Goal: Information Seeking & Learning: Check status

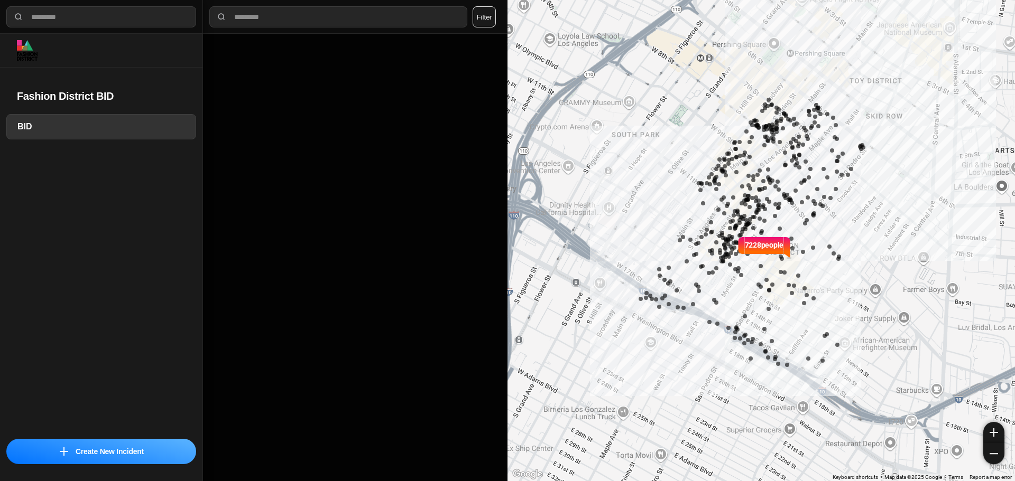
select select "*"
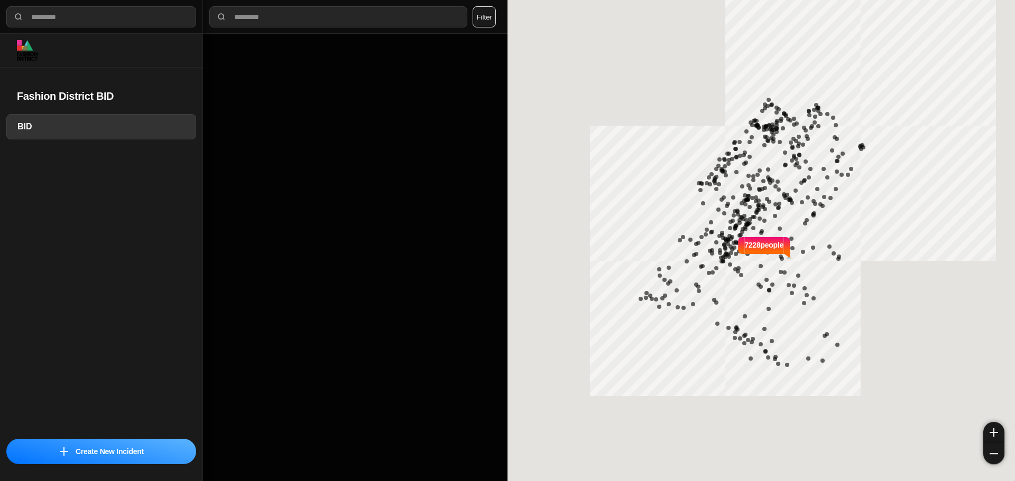
select select "*"
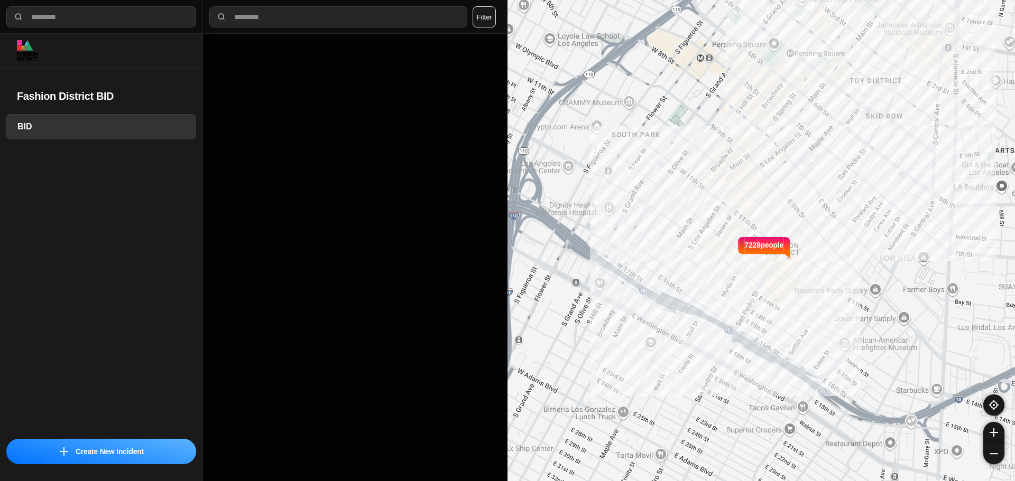
select select "*"
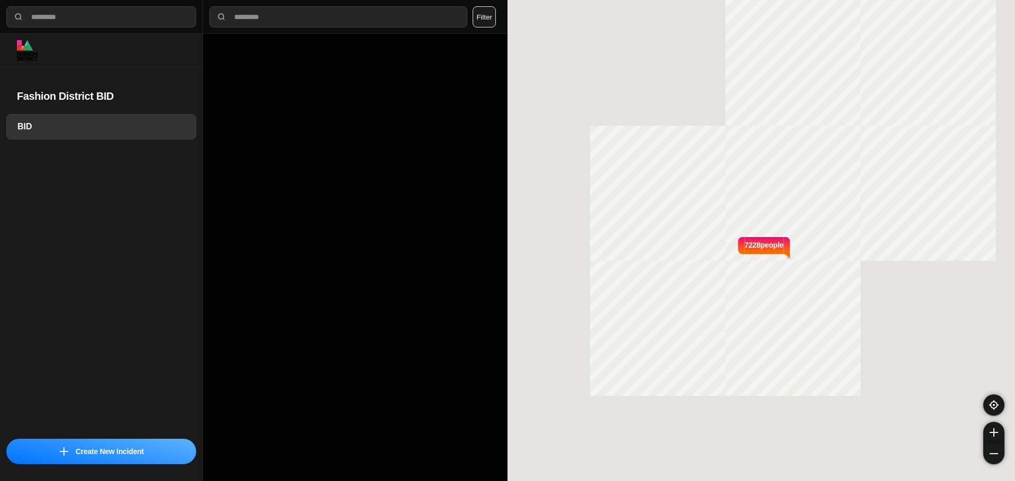
select select "*"
